Goal: Information Seeking & Learning: Learn about a topic

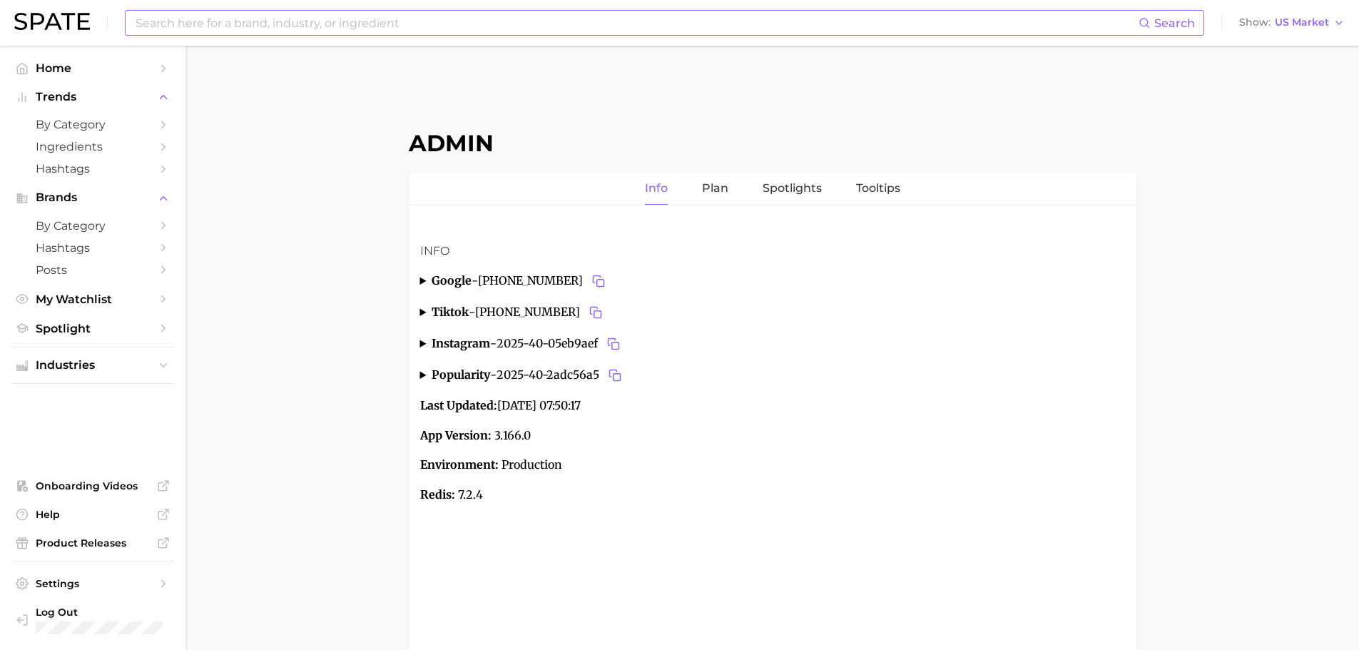
click at [545, 31] on input at bounding box center [636, 23] width 1005 height 24
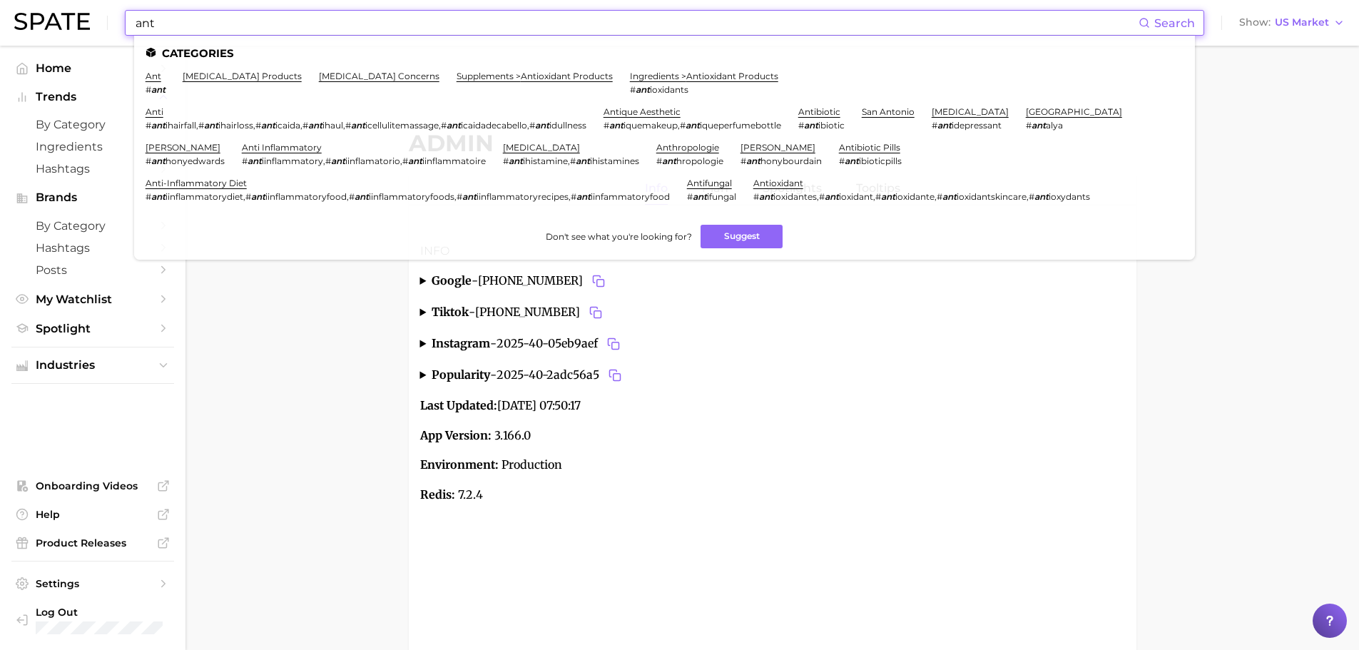
type input "ant"
click at [156, 81] on li "ant # ant" at bounding box center [156, 83] width 20 height 24
click at [155, 81] on link "ant" at bounding box center [154, 76] width 16 height 11
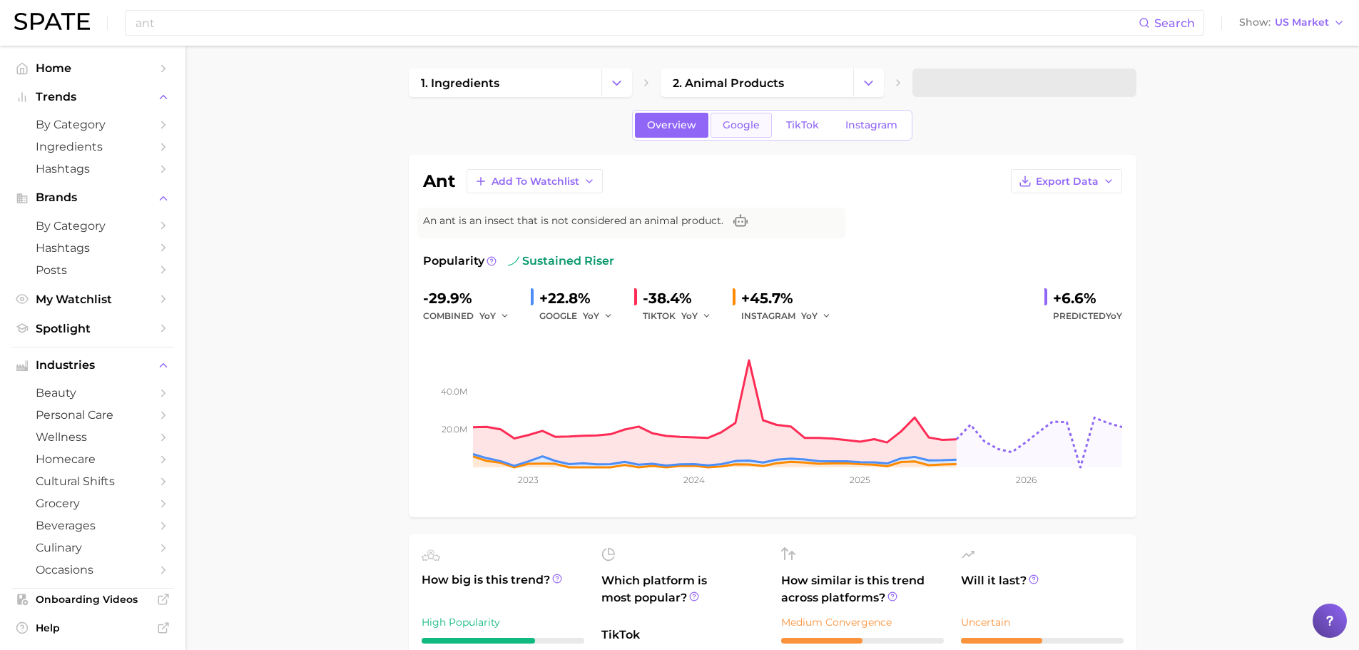
click at [745, 123] on span "Google" at bounding box center [741, 125] width 37 height 12
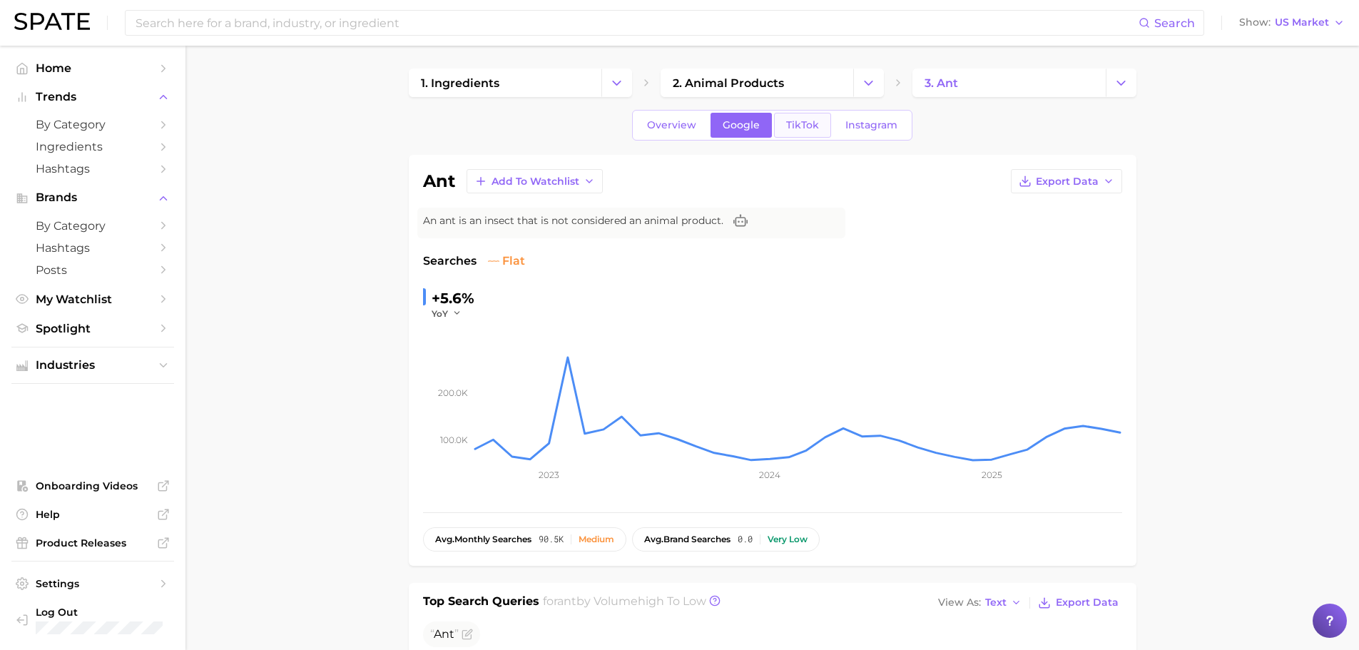
click at [789, 129] on span "TikTok" at bounding box center [802, 125] width 33 height 12
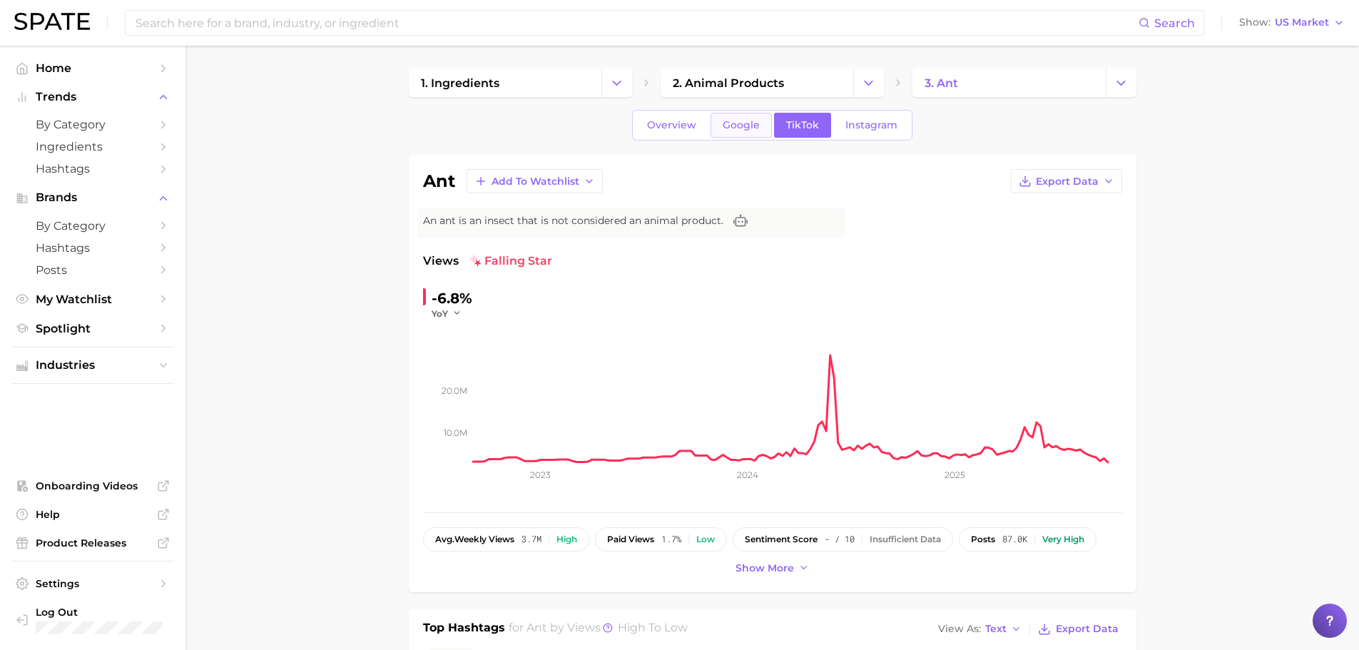
click at [723, 125] on span "Google" at bounding box center [741, 125] width 37 height 12
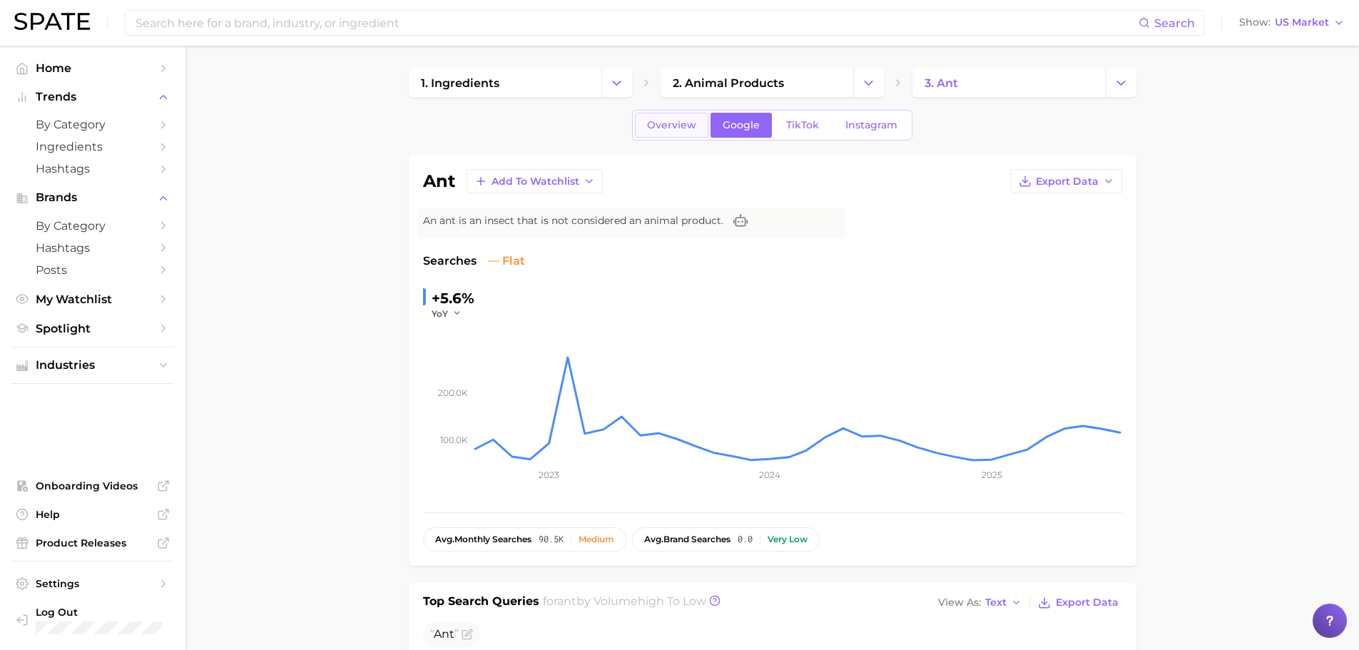
click at [679, 128] on span "Overview" at bounding box center [671, 125] width 49 height 12
